Goal: Task Accomplishment & Management: Manage account settings

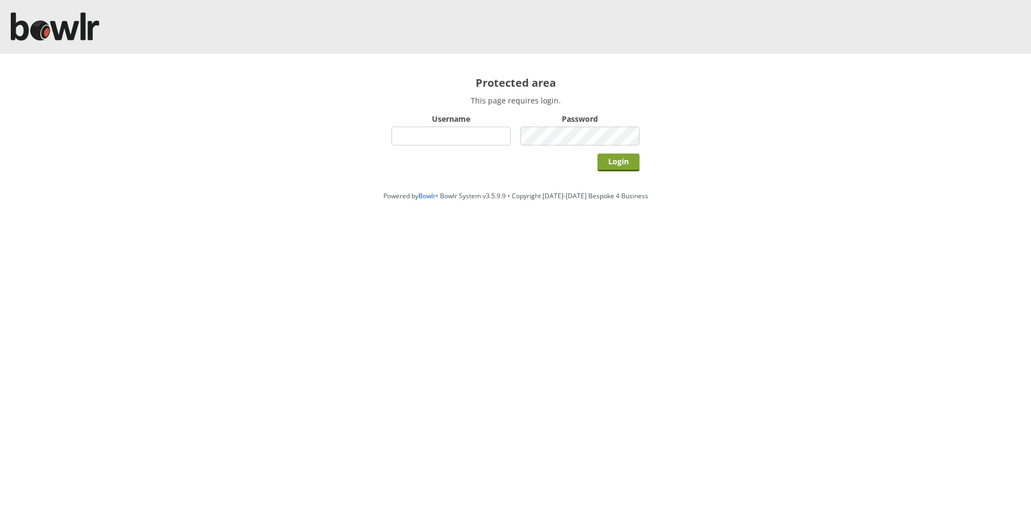
type input "hornseaindoorbowlsclub"
click at [617, 161] on input "Login" at bounding box center [618, 163] width 42 height 18
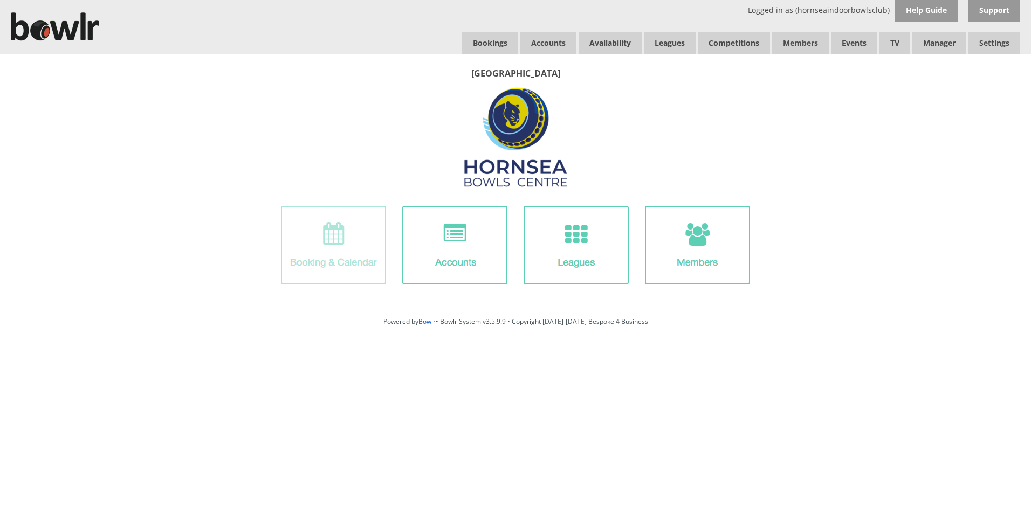
click at [363, 250] on img at bounding box center [333, 245] width 105 height 79
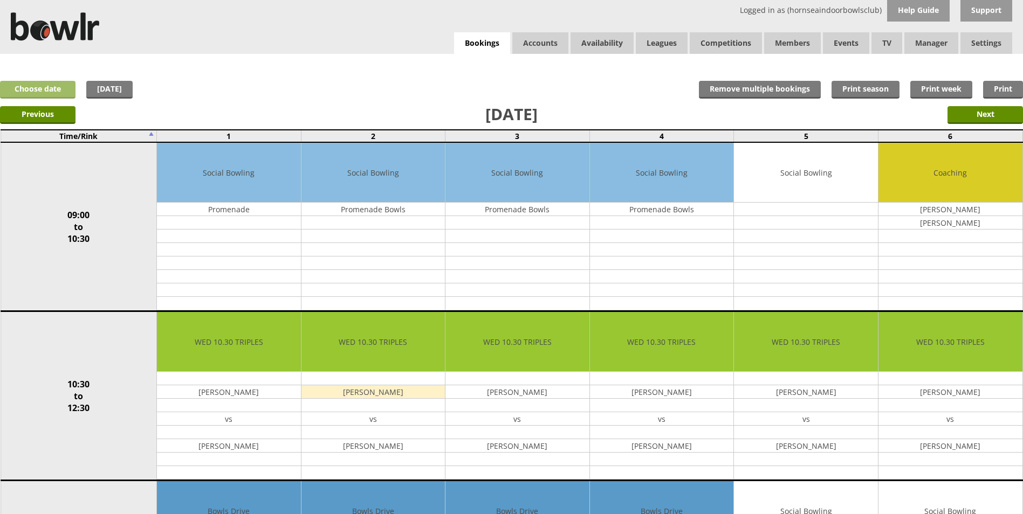
click at [51, 86] on link "Choose date" at bounding box center [37, 90] width 75 height 18
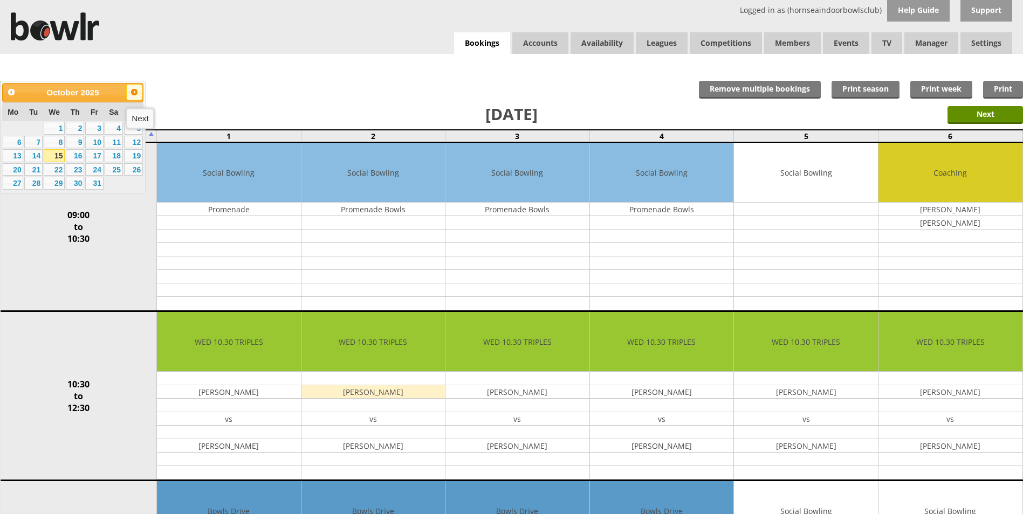
click at [135, 92] on span "Next" at bounding box center [134, 92] width 9 height 9
click at [34, 146] on link "4" at bounding box center [33, 142] width 18 height 13
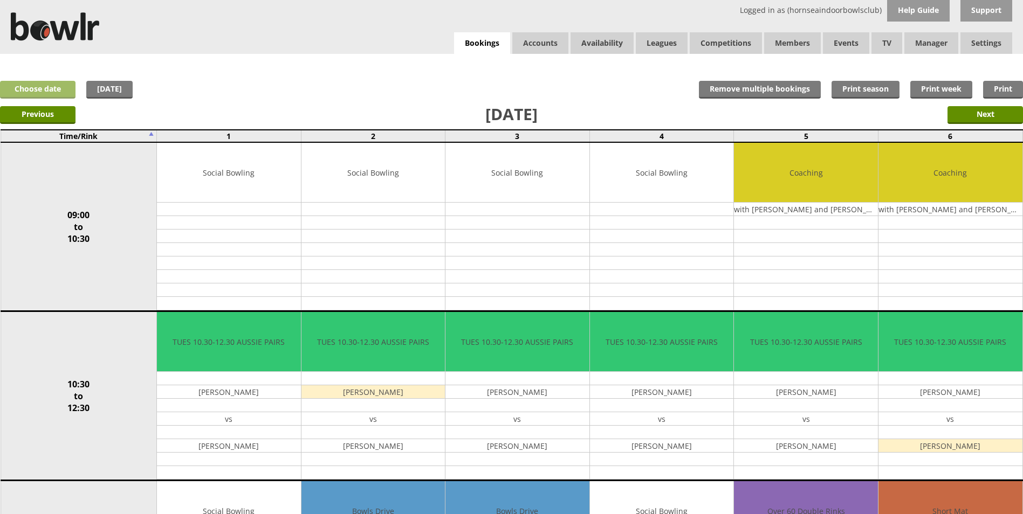
click at [54, 88] on link "Choose date" at bounding box center [37, 90] width 75 height 18
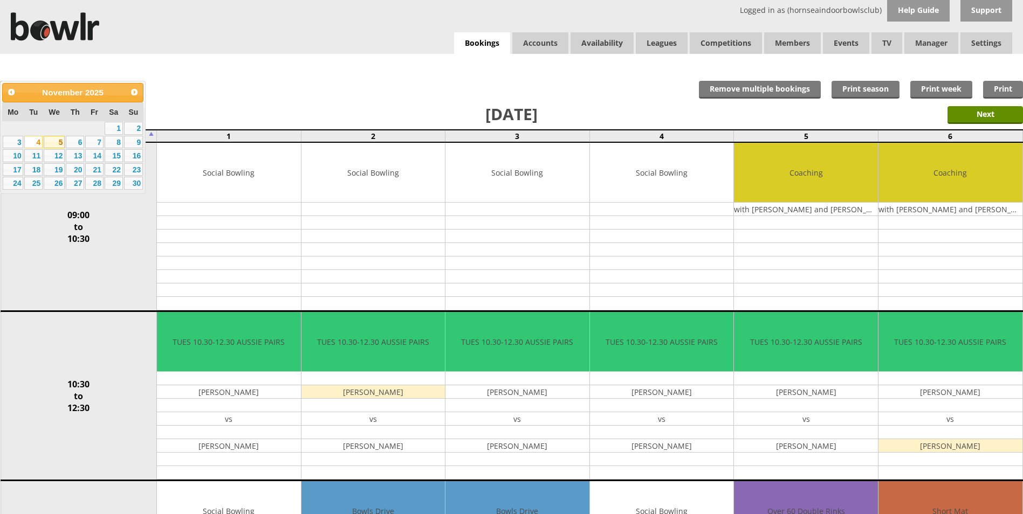
click at [62, 144] on link "5" at bounding box center [54, 142] width 21 height 13
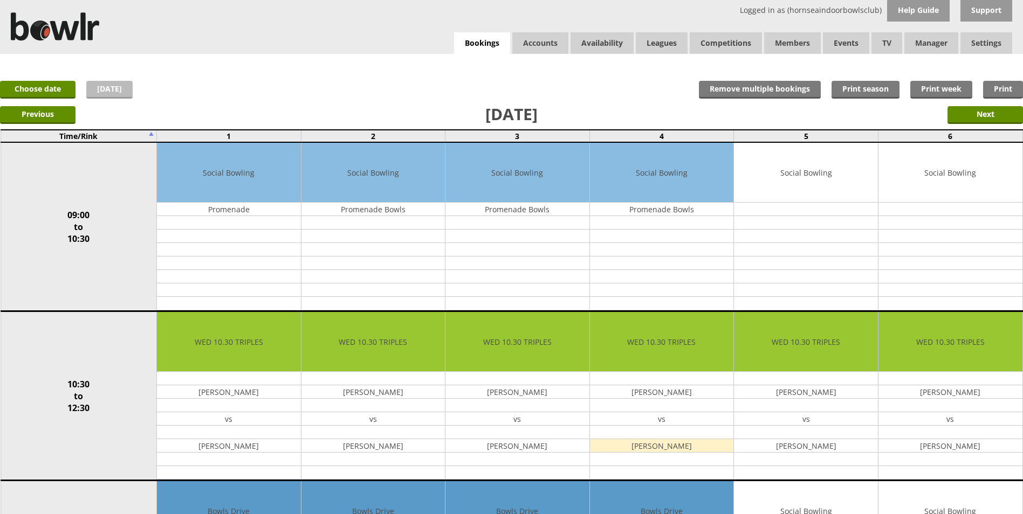
click at [109, 85] on link "[DATE]" at bounding box center [109, 90] width 46 height 18
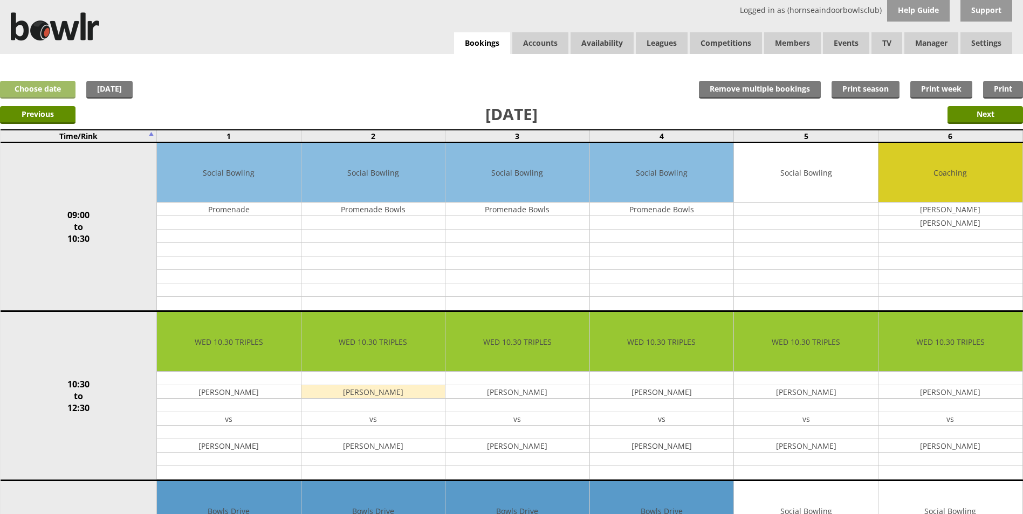
click at [35, 91] on link "Choose date" at bounding box center [37, 90] width 75 height 18
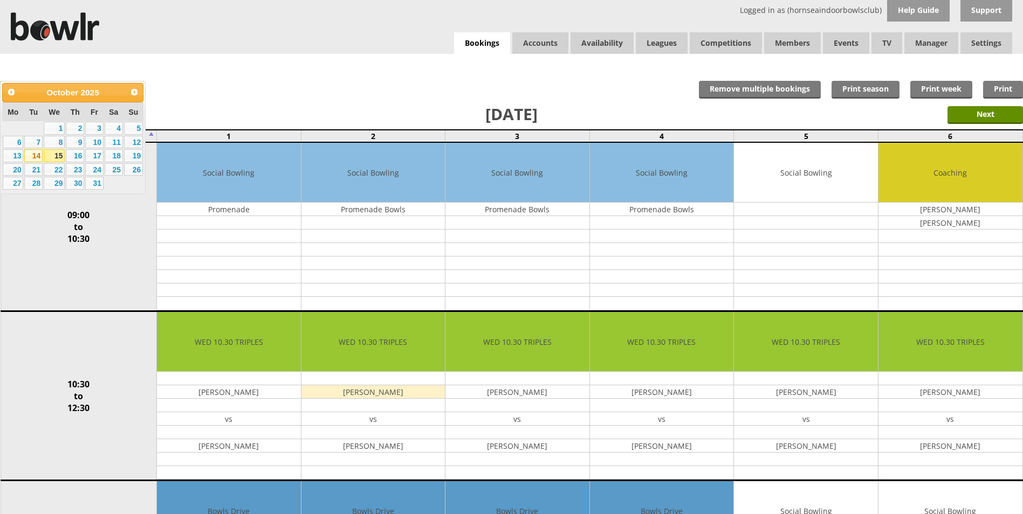
click at [36, 155] on link "14" at bounding box center [33, 155] width 18 height 13
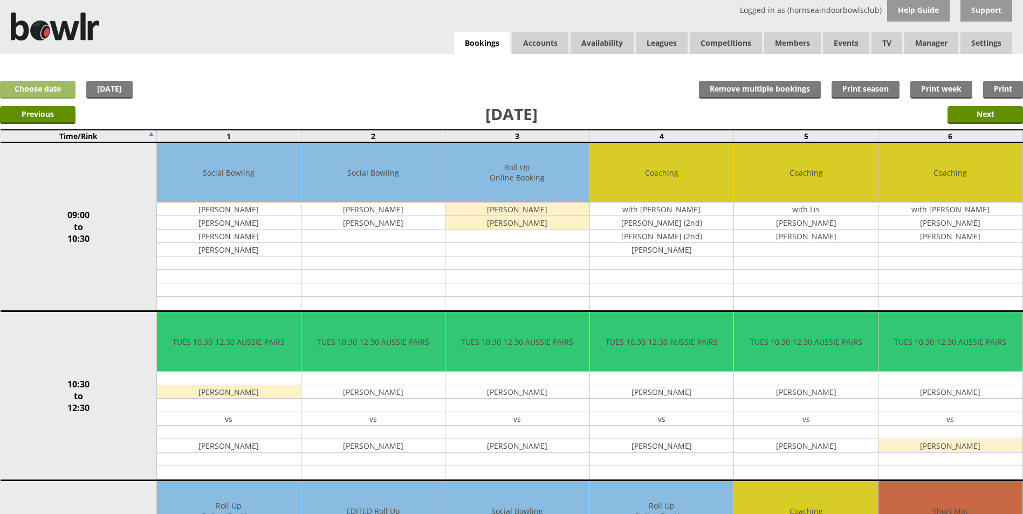
click at [55, 87] on link "Choose date" at bounding box center [37, 90] width 75 height 18
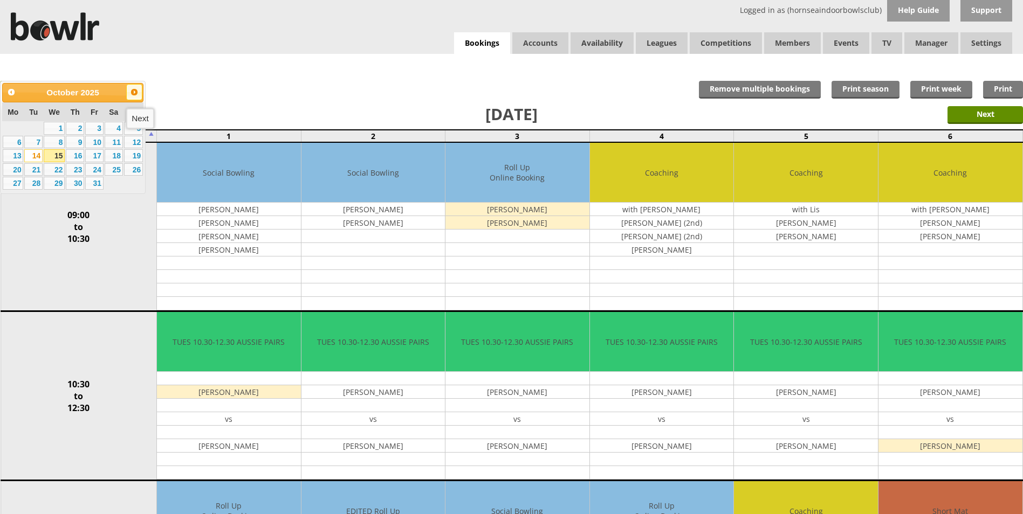
click at [136, 95] on span "Next" at bounding box center [134, 92] width 9 height 9
click at [34, 141] on link "4" at bounding box center [33, 142] width 18 height 13
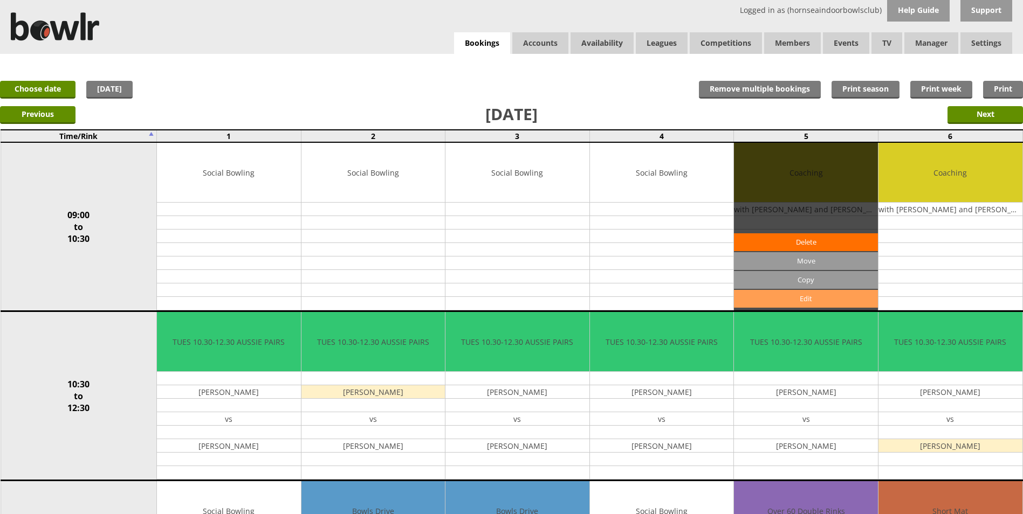
click at [794, 300] on link "Edit" at bounding box center [806, 299] width 144 height 18
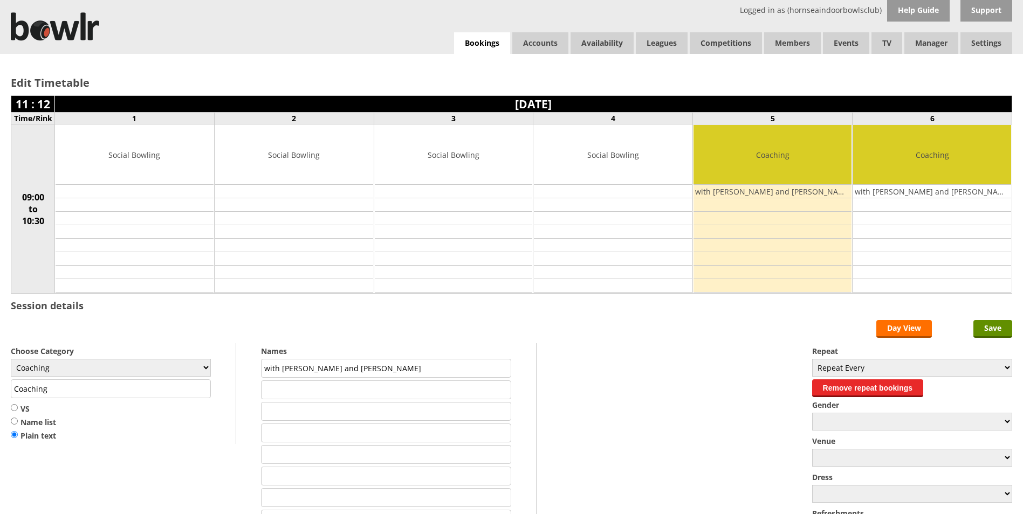
click at [343, 387] on input "text" at bounding box center [386, 390] width 250 height 19
drag, startPoint x: 335, startPoint y: 389, endPoint x: 338, endPoint y: 405, distance: 16.4
click at [335, 393] on input "Joanne Fairburn (1st Lesson)" at bounding box center [386, 390] width 250 height 19
type input "Joanne Fairburn (4th Lesson)"
click at [294, 408] on input "text" at bounding box center [386, 411] width 250 height 19
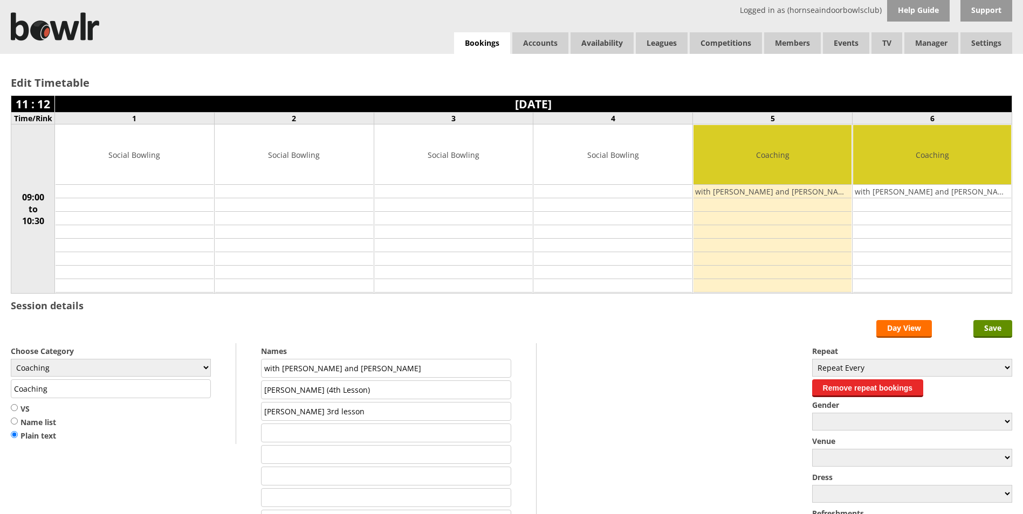
click at [343, 409] on input "Debbie Rosenberg 3rd lesson" at bounding box center [386, 411] width 250 height 19
type input "Debbie Rosenberg 4th lesson"
click at [990, 334] on input "Save" at bounding box center [992, 329] width 39 height 18
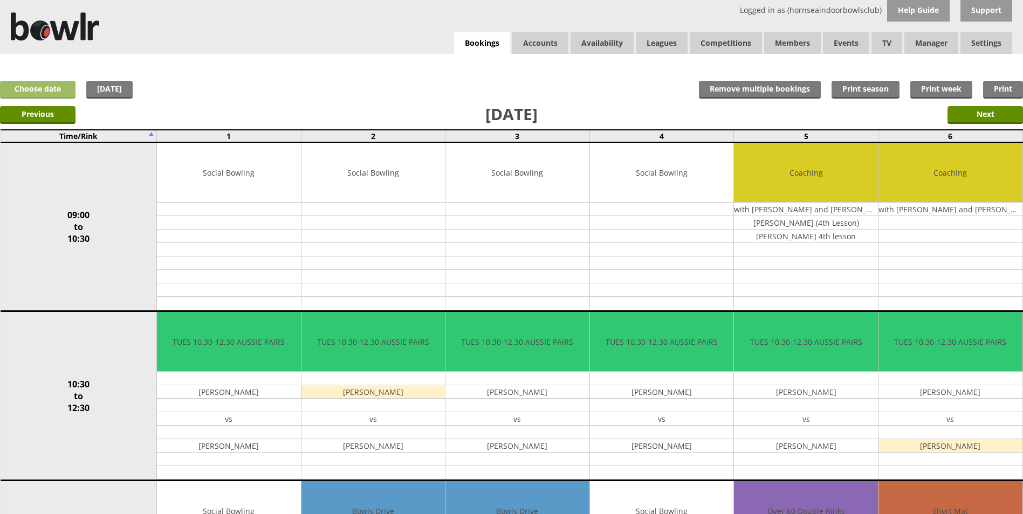
click at [55, 86] on link "Choose date" at bounding box center [37, 90] width 75 height 18
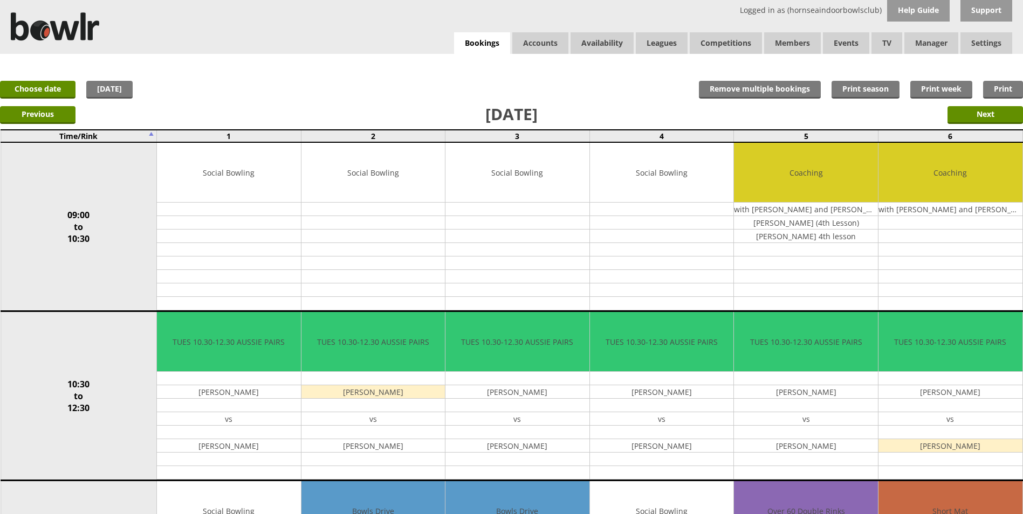
drag, startPoint x: 118, startPoint y: 90, endPoint x: 125, endPoint y: 100, distance: 12.4
click at [119, 90] on link "[DATE]" at bounding box center [109, 90] width 46 height 18
